Goal: Transaction & Acquisition: Purchase product/service

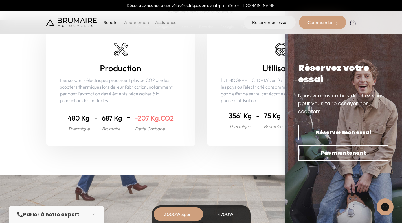
scroll to position [2223, 0]
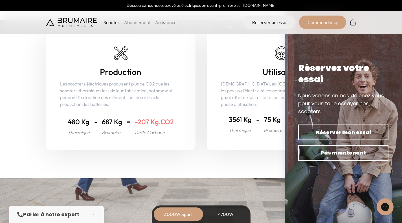
click at [226, 167] on section "Écologie Préservez la planète Oui, rouler à l'énergie électrique est écologique…" at bounding box center [201, 56] width 402 height 243
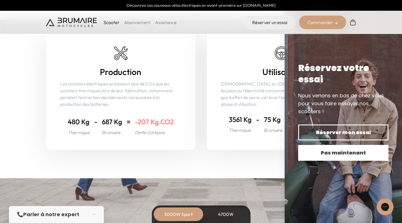
click at [354, 153] on span "Pas maintenant" at bounding box center [343, 153] width 71 height 8
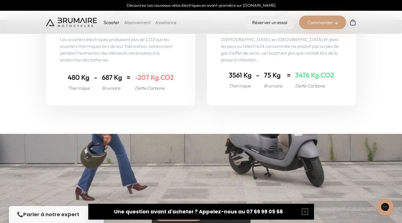
scroll to position [1941, 0]
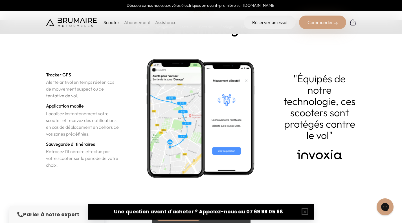
click at [317, 24] on div "Commander" at bounding box center [322, 23] width 47 height 14
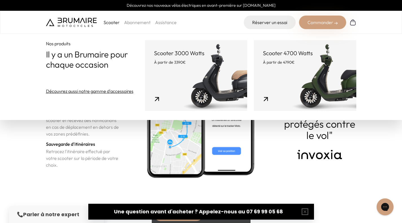
click at [202, 67] on link "Scooter 3000 Watts À partir de 3390€" at bounding box center [196, 75] width 102 height 71
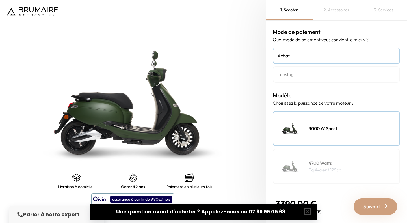
click at [289, 75] on h4 "Leasing" at bounding box center [335, 74] width 117 height 7
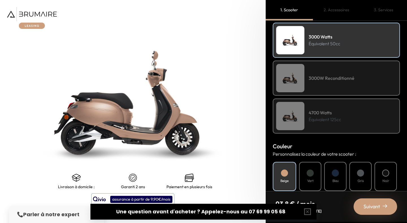
scroll to position [87, 0]
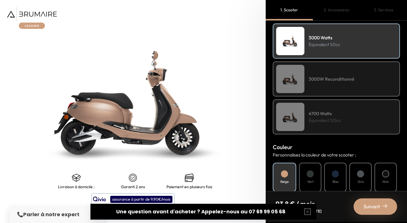
click at [335, 84] on div "3000W Reconditionné" at bounding box center [336, 78] width 127 height 35
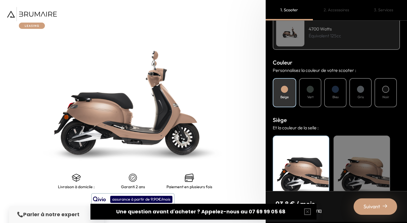
scroll to position [194, 0]
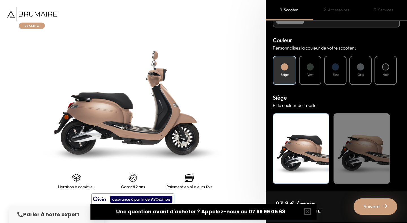
click at [347, 138] on div "Beige" at bounding box center [361, 148] width 56 height 71
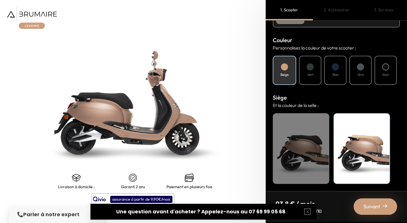
click at [327, 140] on div "Noir" at bounding box center [301, 148] width 56 height 71
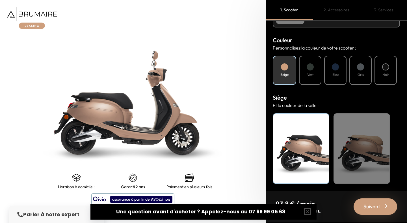
click at [341, 141] on div "Beige" at bounding box center [361, 148] width 56 height 71
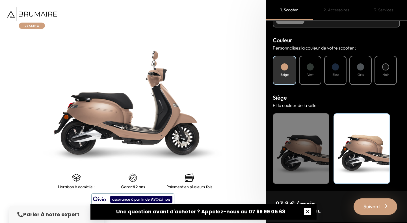
click at [309, 211] on button "button" at bounding box center [307, 211] width 18 height 18
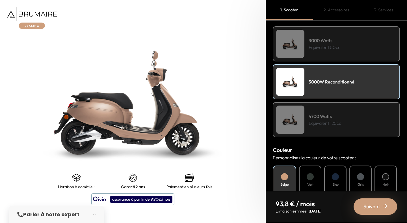
scroll to position [0, 0]
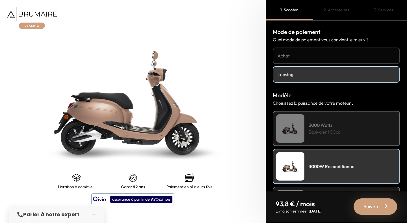
click at [305, 55] on h4 "Achat" at bounding box center [335, 55] width 117 height 7
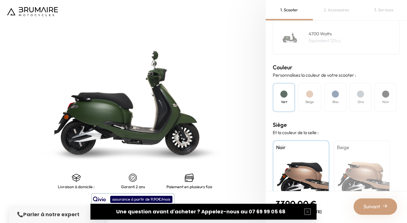
scroll to position [132, 0]
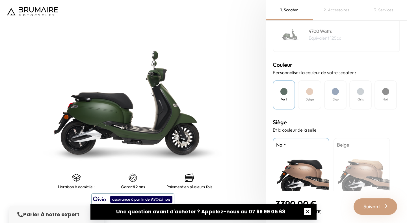
click at [308, 208] on button "button" at bounding box center [307, 211] width 18 height 18
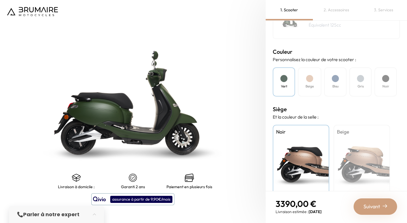
scroll to position [152, 0]
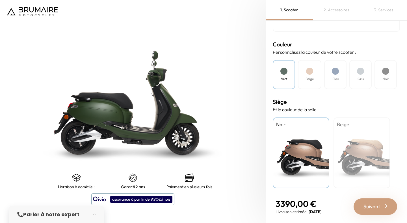
click at [308, 73] on div at bounding box center [309, 71] width 7 height 7
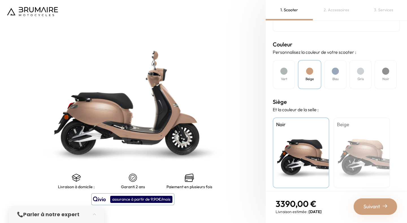
click at [334, 74] on div "Bleu" at bounding box center [335, 74] width 22 height 29
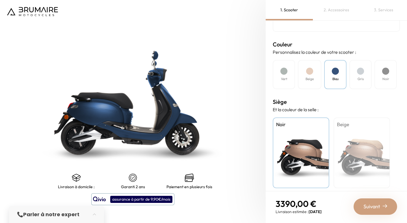
click at [354, 71] on div "Gris" at bounding box center [360, 74] width 22 height 29
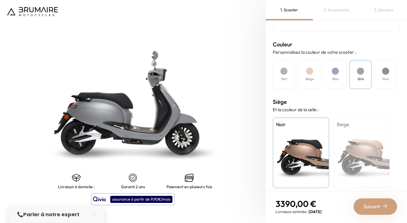
click at [379, 74] on div "Noir" at bounding box center [385, 74] width 22 height 29
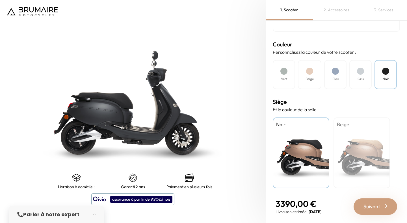
click at [284, 72] on div at bounding box center [283, 71] width 7 height 7
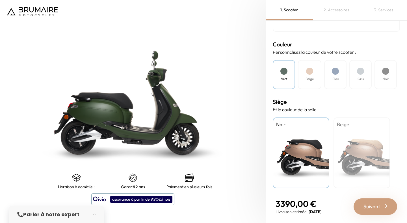
click at [359, 155] on div "Beige" at bounding box center [361, 152] width 56 height 71
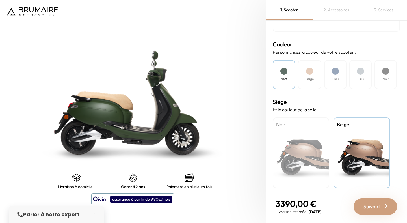
scroll to position [156, 0]
